Goal: Task Accomplishment & Management: Manage account settings

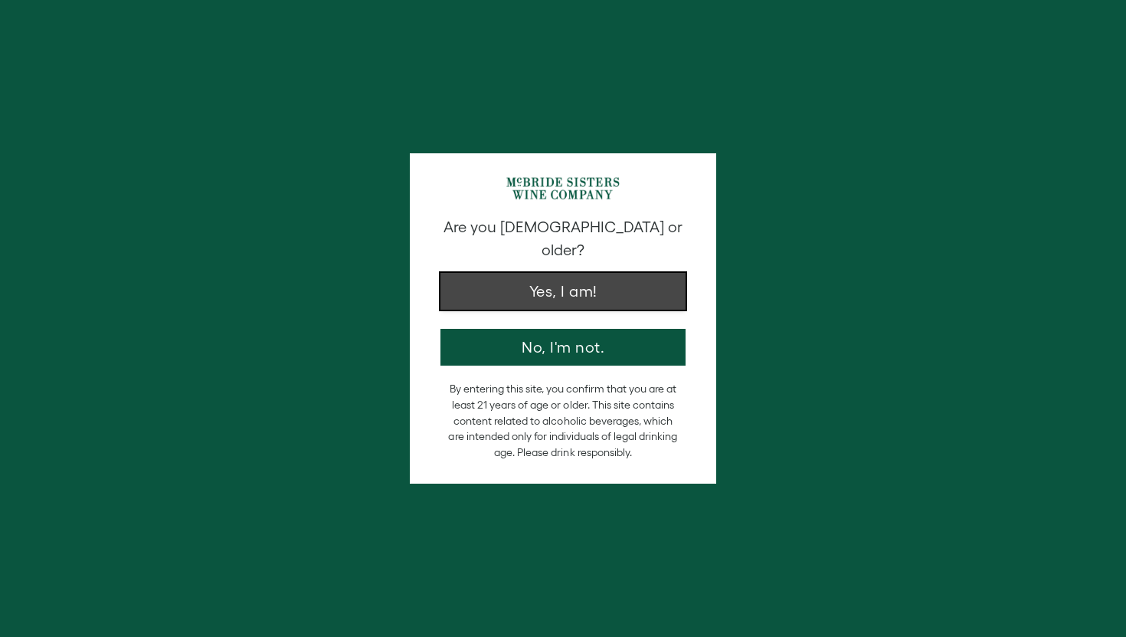
click at [569, 276] on button "Yes, I am!" at bounding box center [563, 291] width 245 height 37
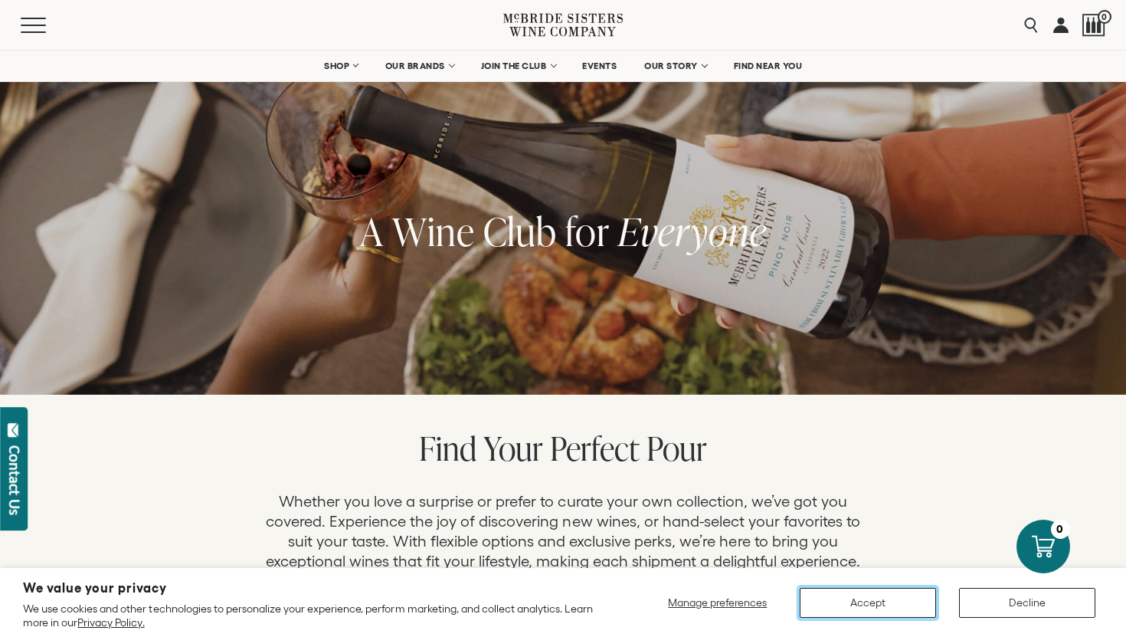
click at [878, 607] on button "Accept" at bounding box center [868, 603] width 136 height 30
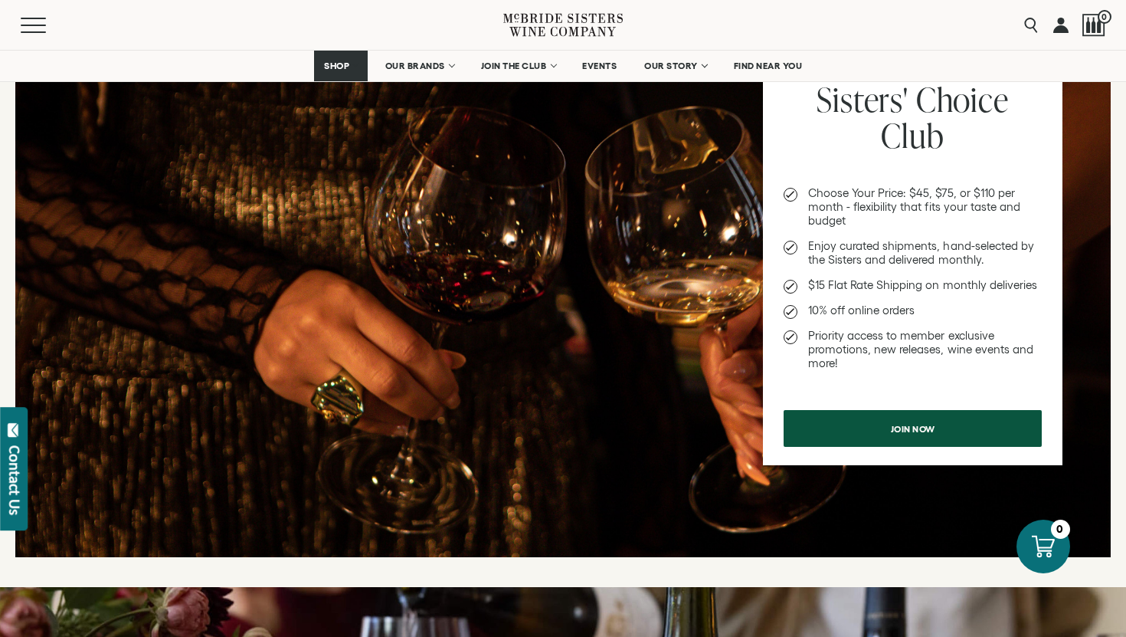
scroll to position [620, 0]
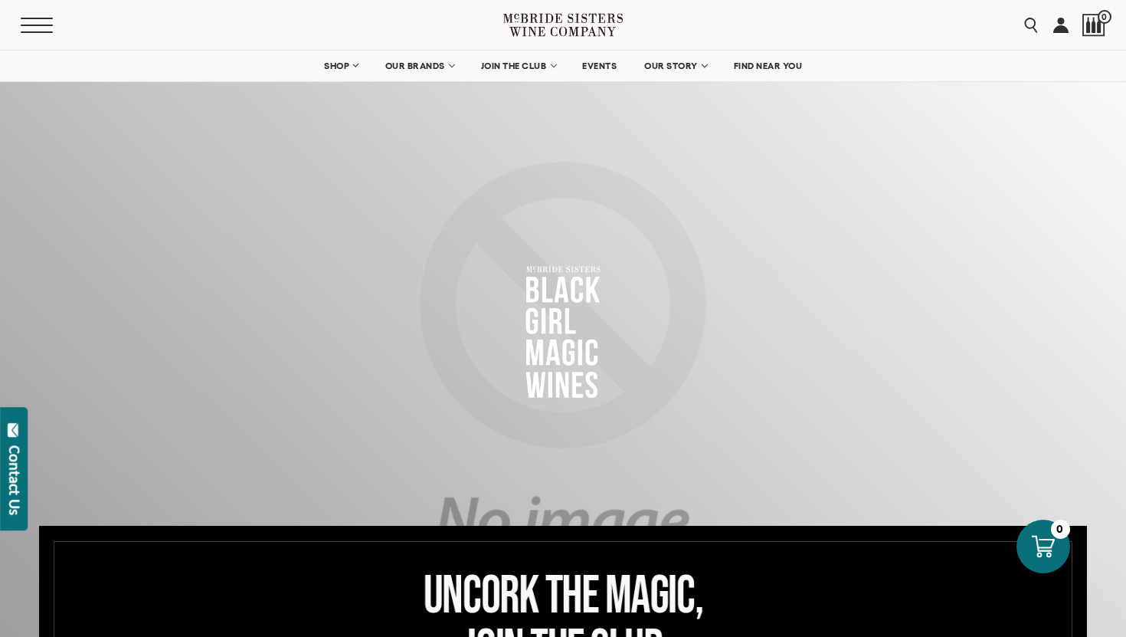
click at [28, 28] on button "Menu" at bounding box center [48, 25] width 55 height 15
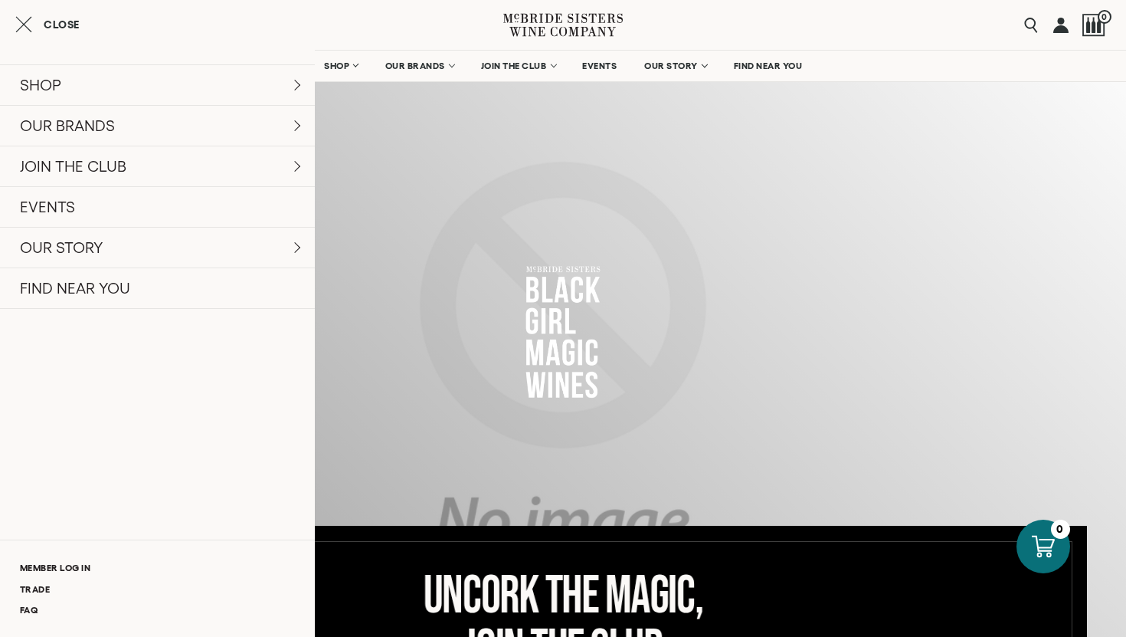
click at [1060, 27] on link at bounding box center [1061, 25] width 15 height 50
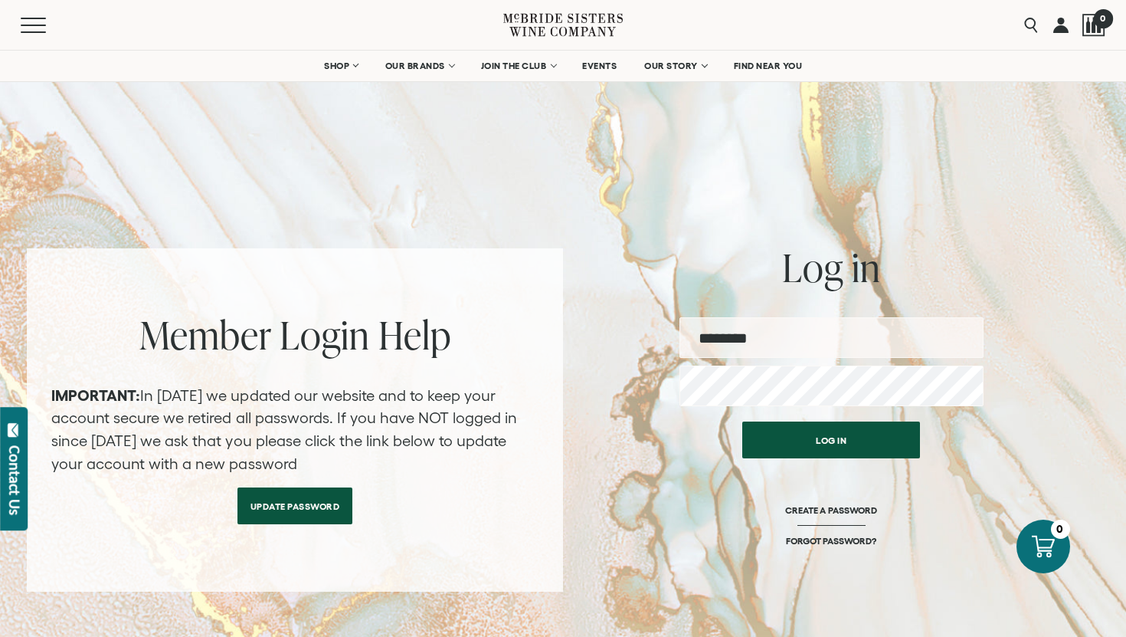
click at [1088, 25] on div at bounding box center [1094, 25] width 23 height 23
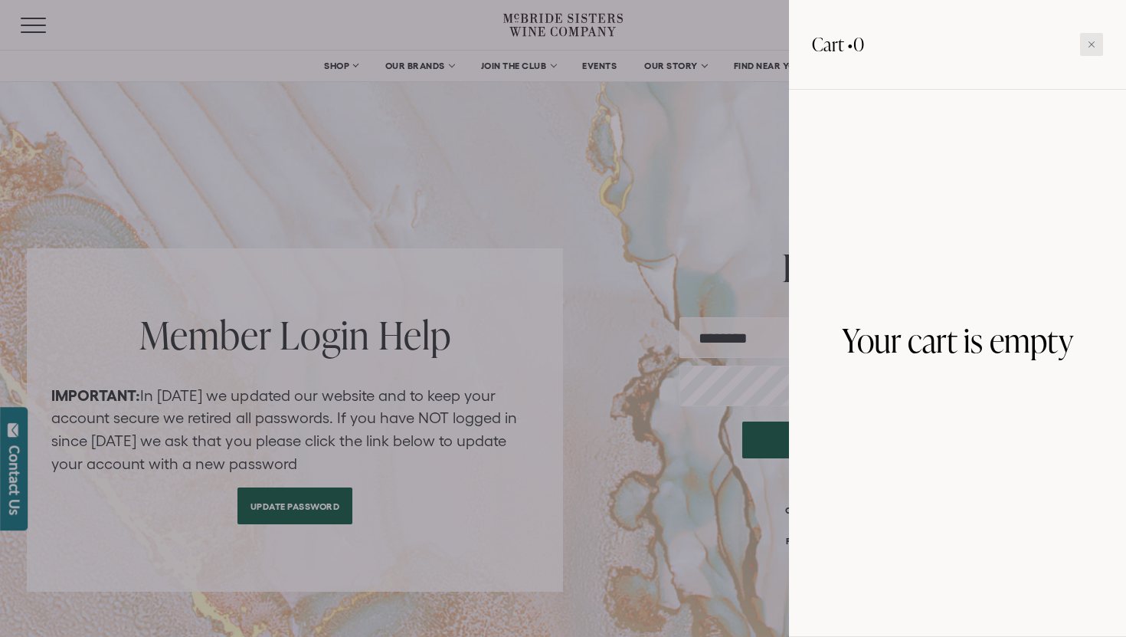
click at [1089, 51] on div at bounding box center [1091, 44] width 23 height 23
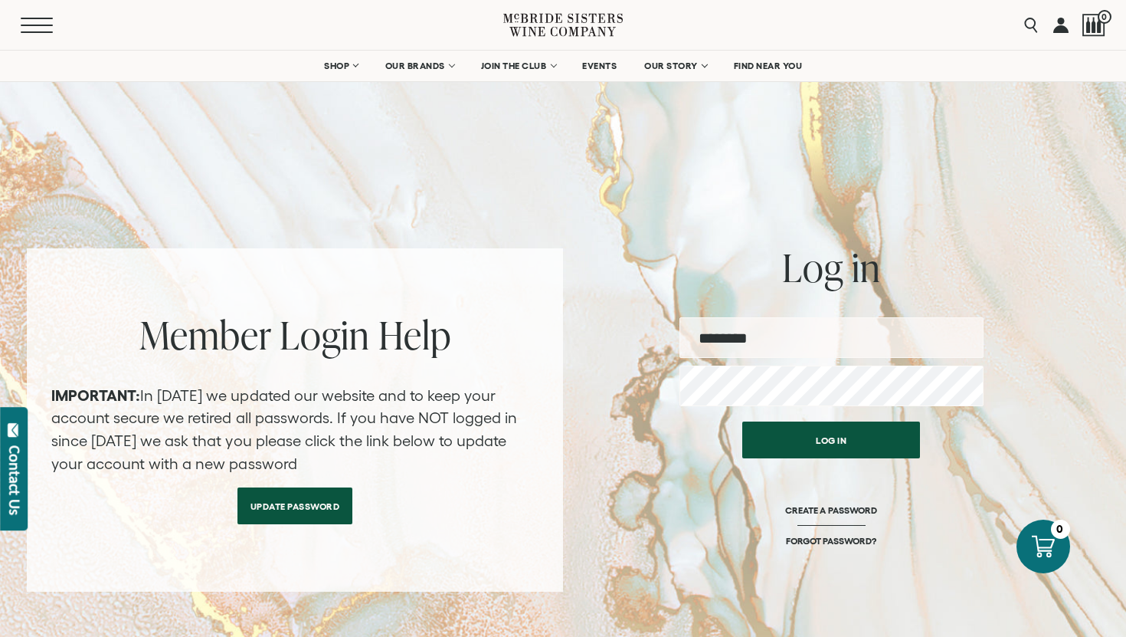
click at [21, 23] on button "Menu" at bounding box center [48, 25] width 55 height 15
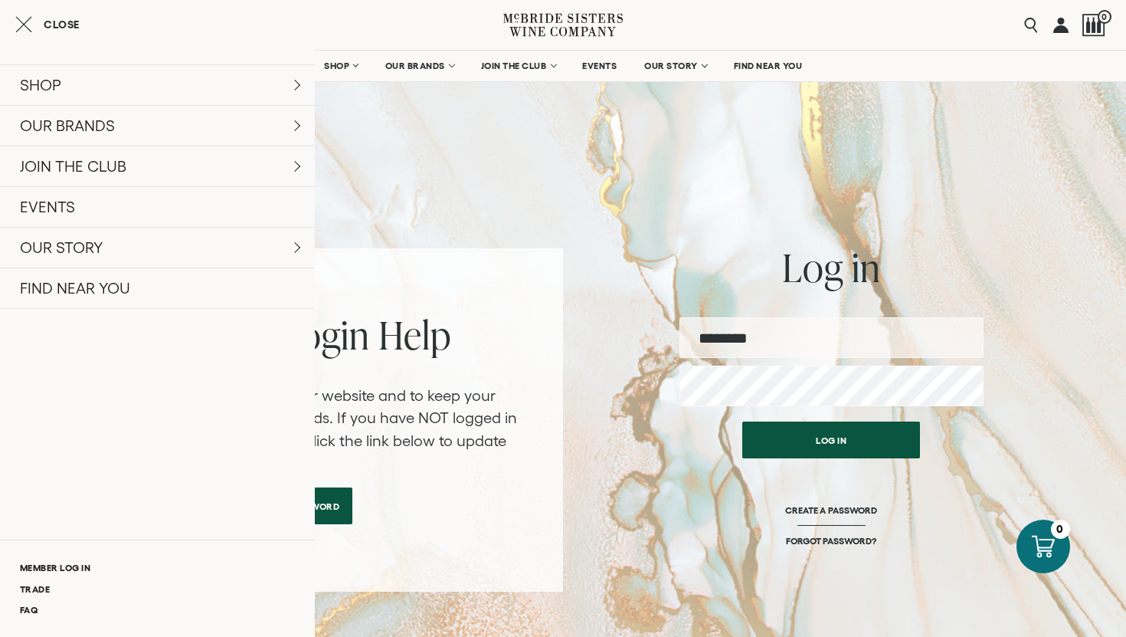
click at [392, 222] on div "Member Login Help IMPORTANT: In February 2024 we updated our website and to kee…" at bounding box center [563, 359] width 1096 height 466
